Goal: Task Accomplishment & Management: Manage account settings

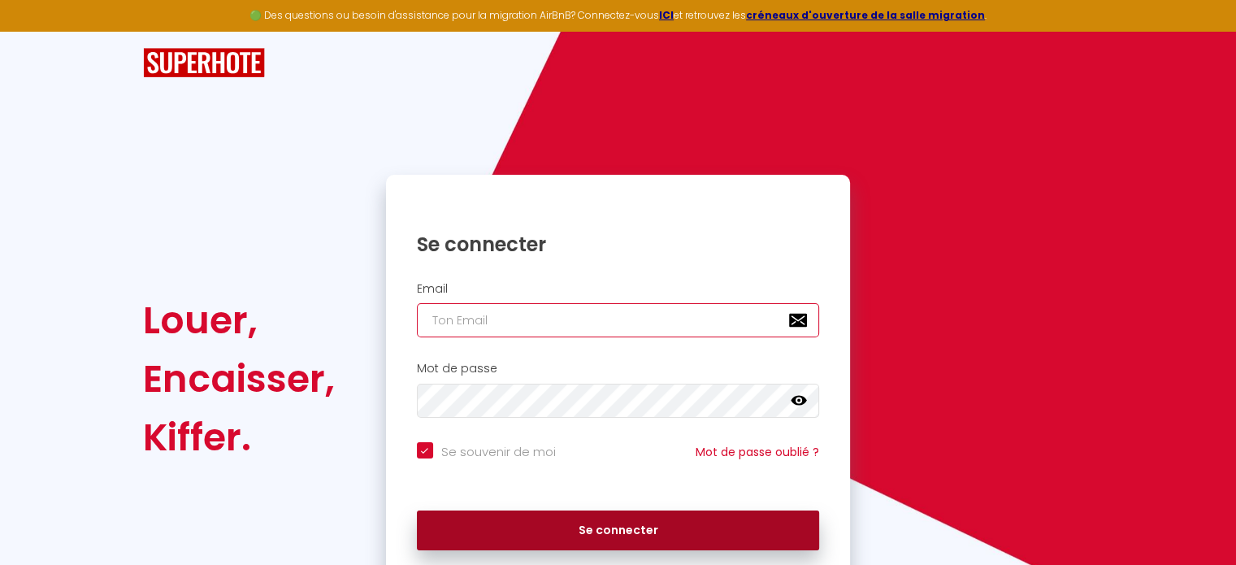
type input "[EMAIL_ADDRESS][PERSON_NAME][DOMAIN_NAME]"
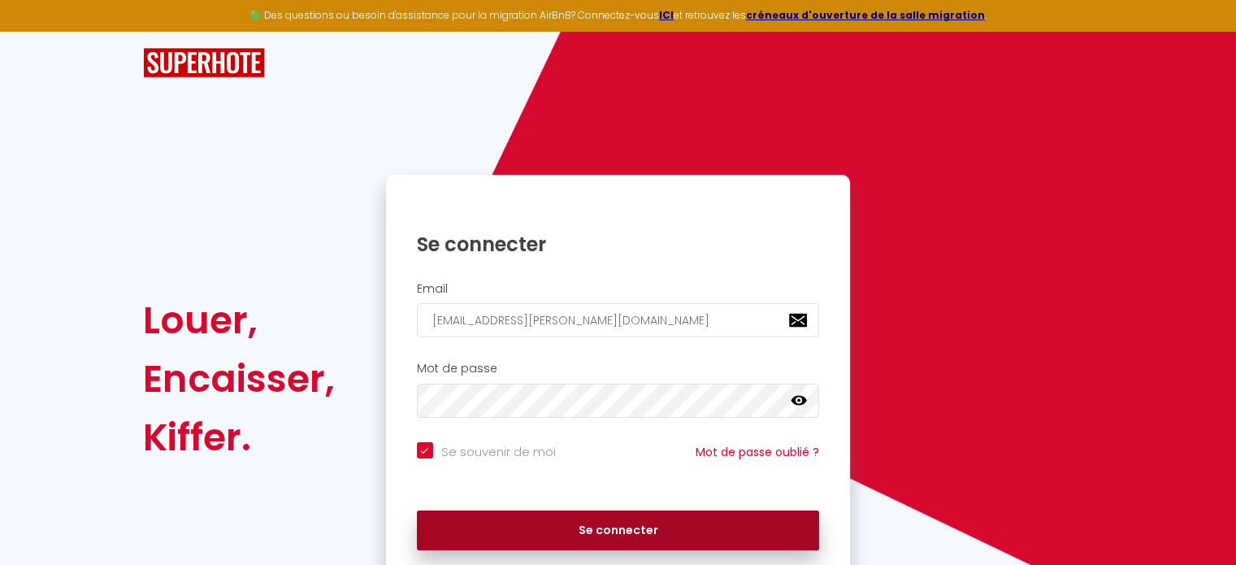
click at [649, 526] on button "Se connecter" at bounding box center [618, 530] width 403 height 41
checkbox input "true"
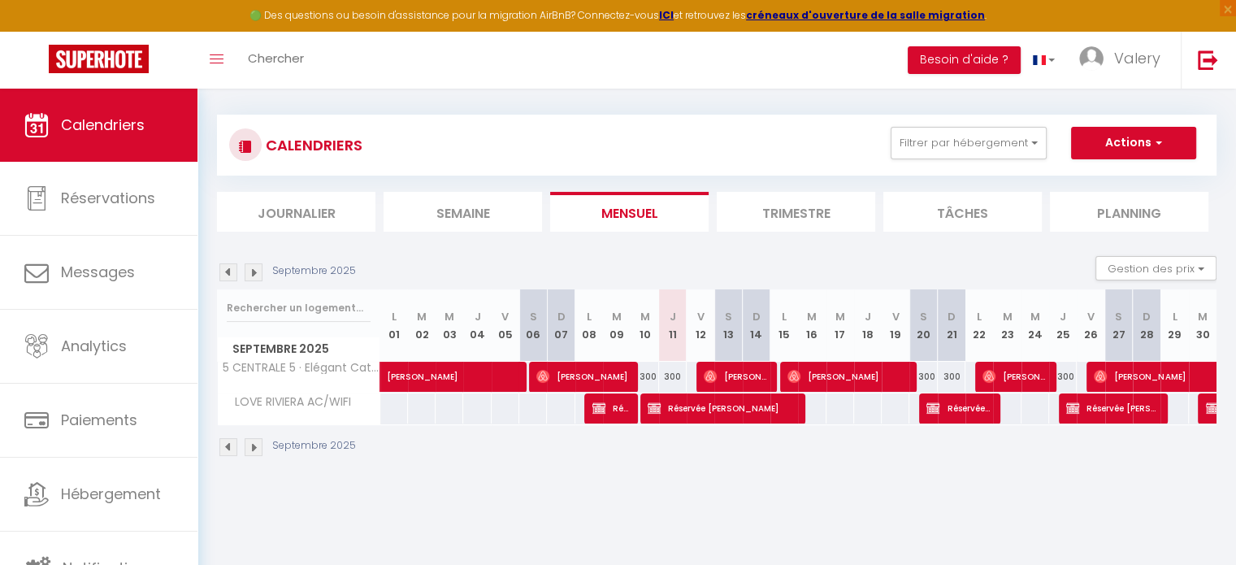
scroll to position [88, 0]
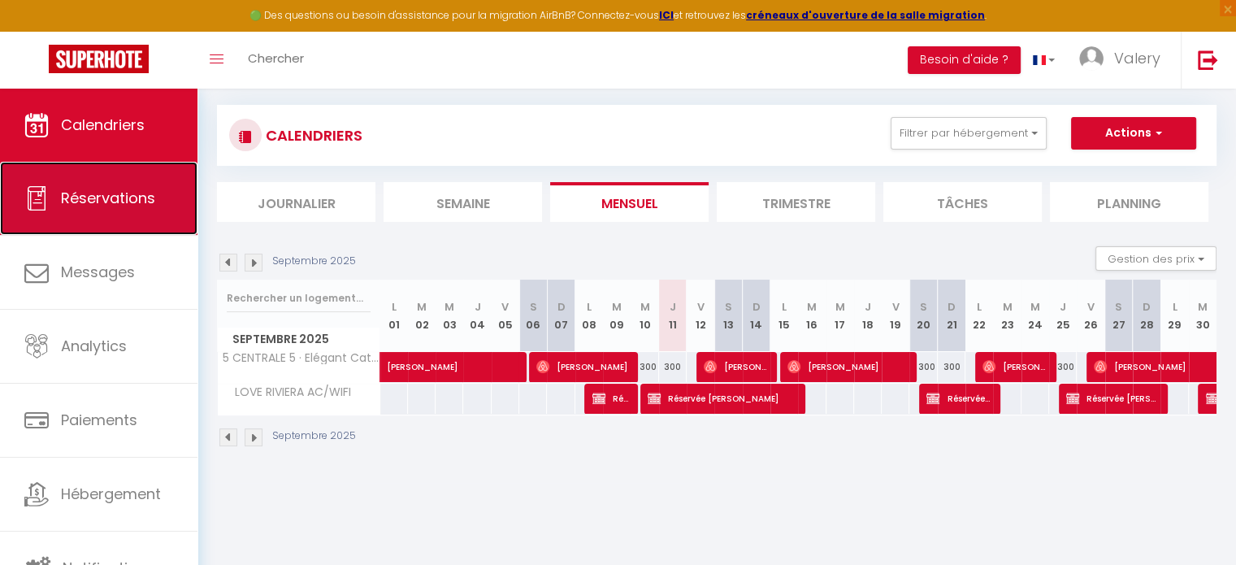
click at [107, 204] on span "Réservations" at bounding box center [108, 198] width 94 height 20
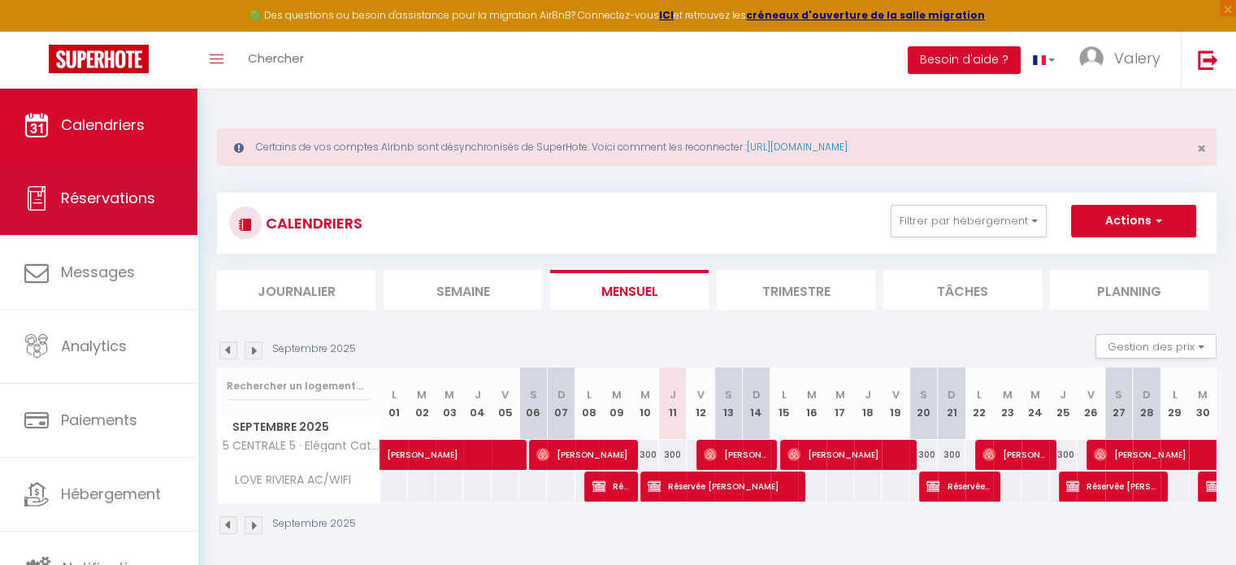
select select "not_cancelled"
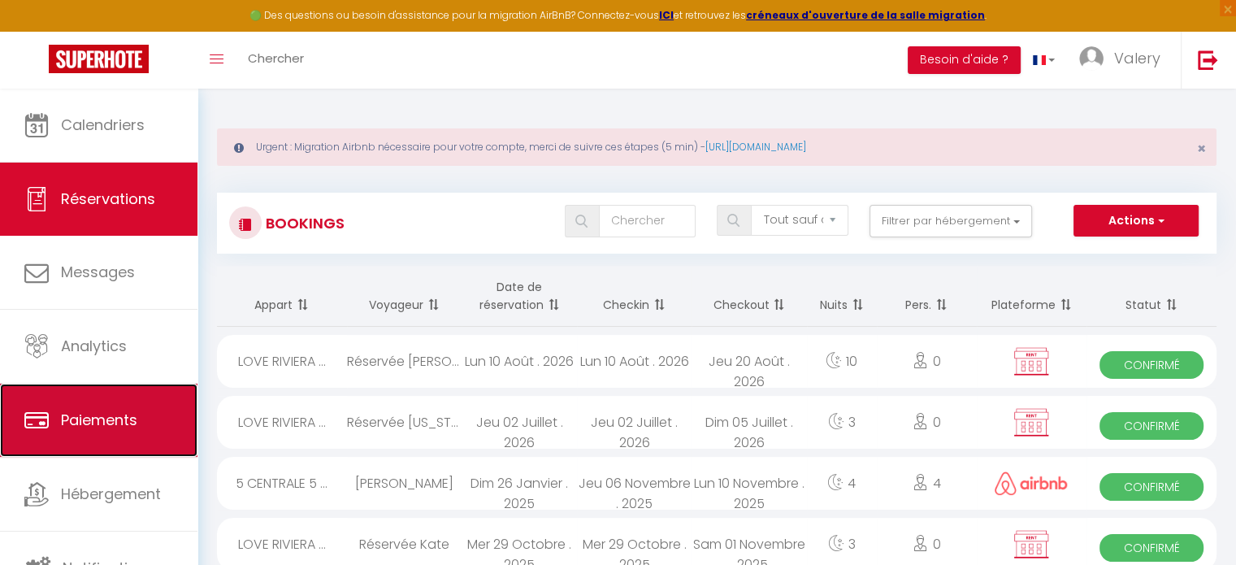
click at [103, 423] on span "Paiements" at bounding box center [99, 420] width 76 height 20
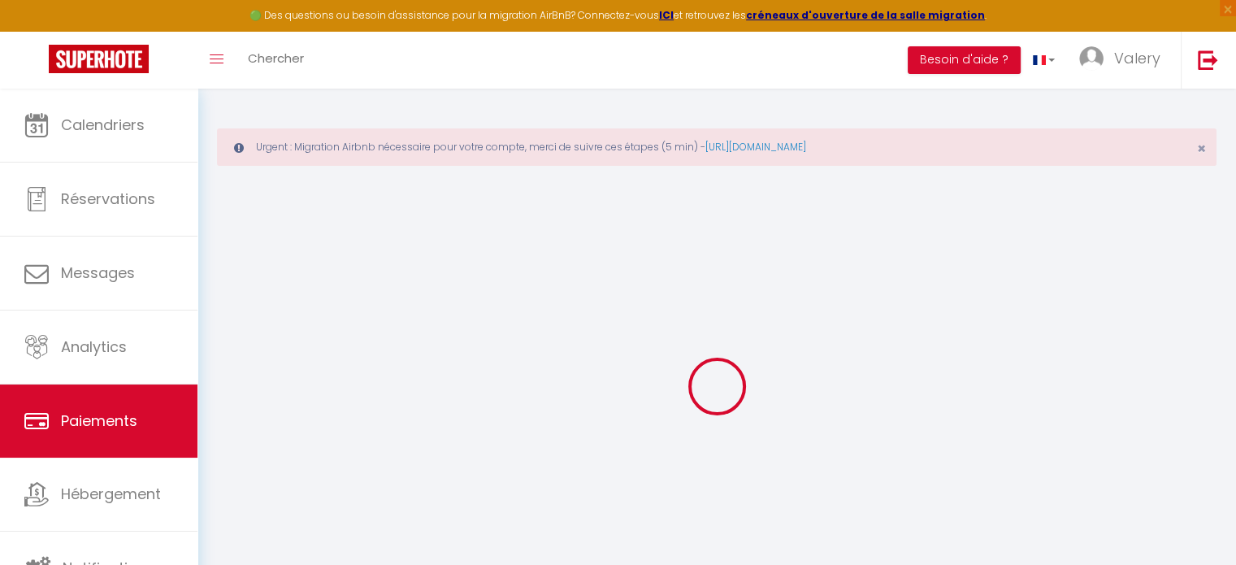
select select "2"
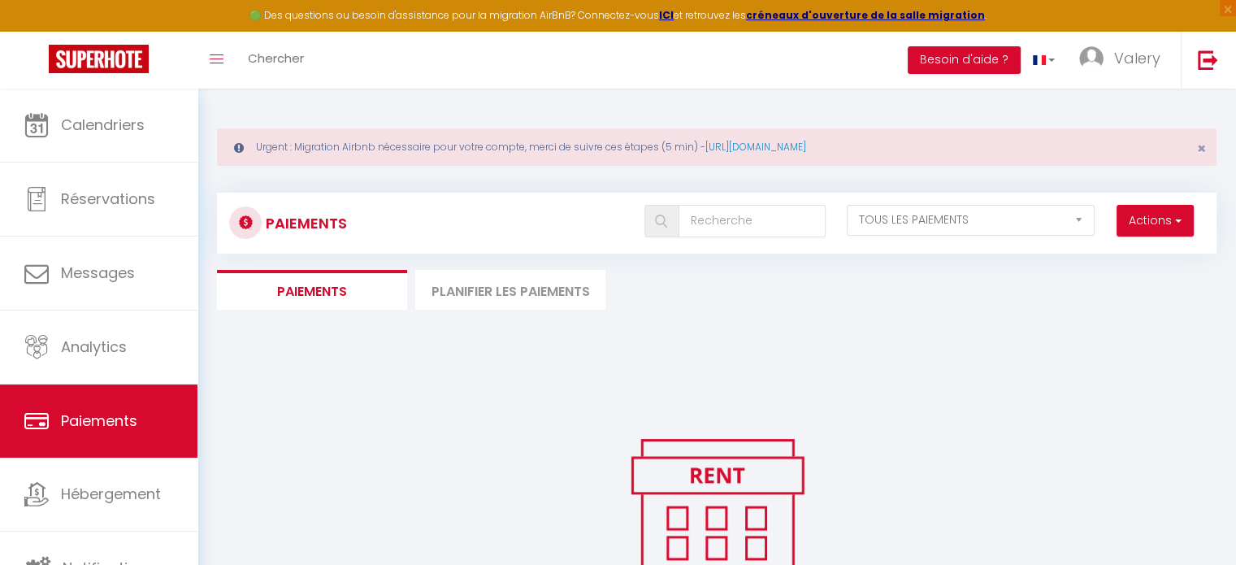
click at [505, 288] on li "Planifier les paiements" at bounding box center [510, 290] width 190 height 40
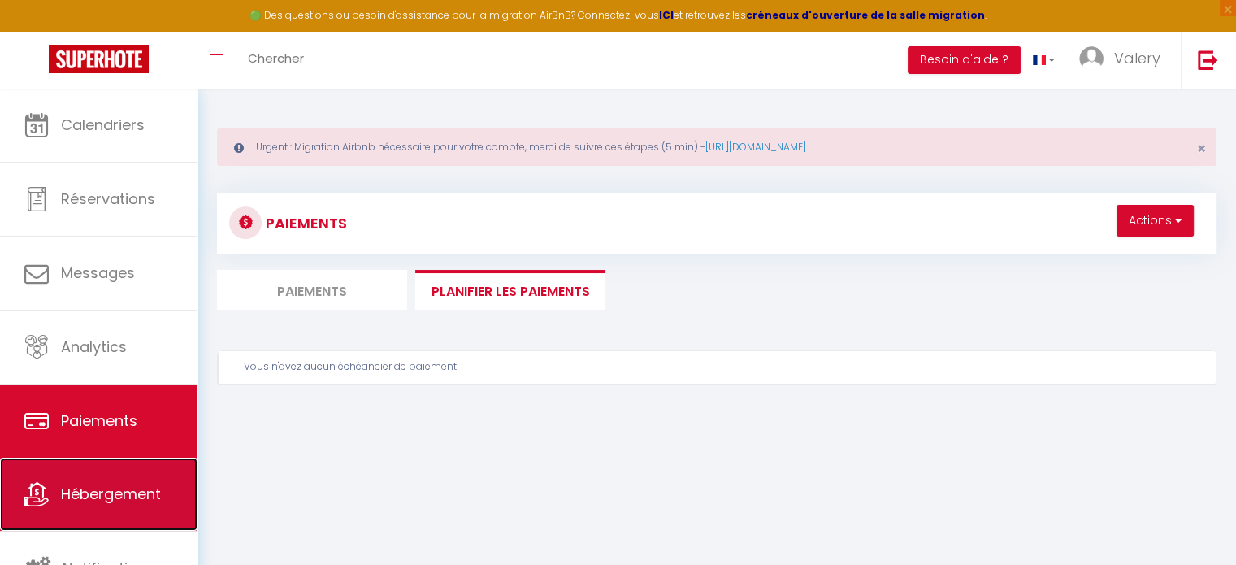
click at [127, 491] on span "Hébergement" at bounding box center [111, 493] width 100 height 20
